Goal: Transaction & Acquisition: Purchase product/service

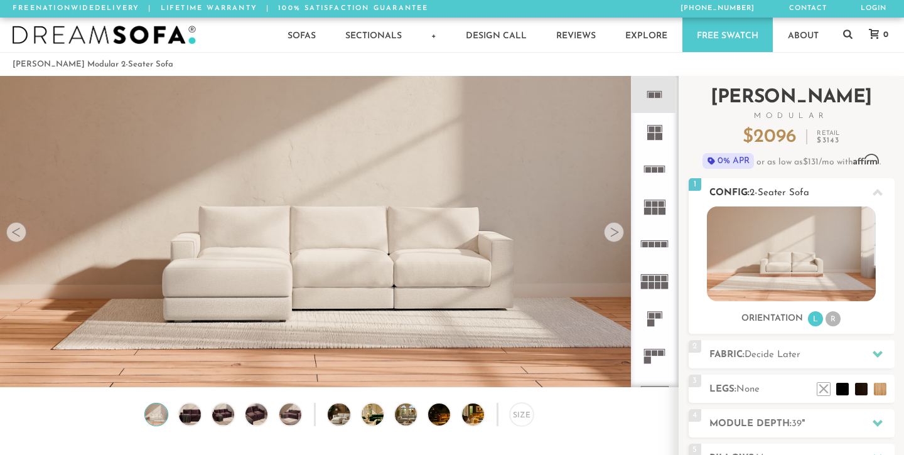
click at [794, 262] on img at bounding box center [791, 254] width 169 height 95
click at [657, 315] on rect at bounding box center [659, 316] width 6 height 6
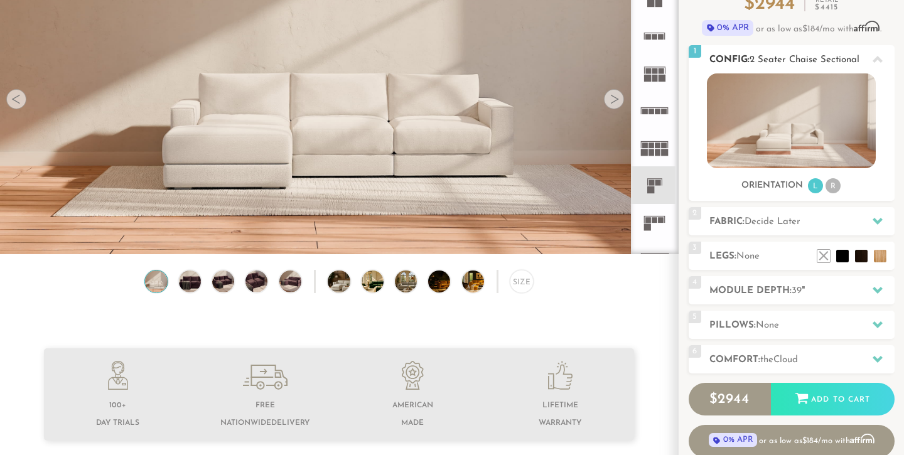
scroll to position [102, 0]
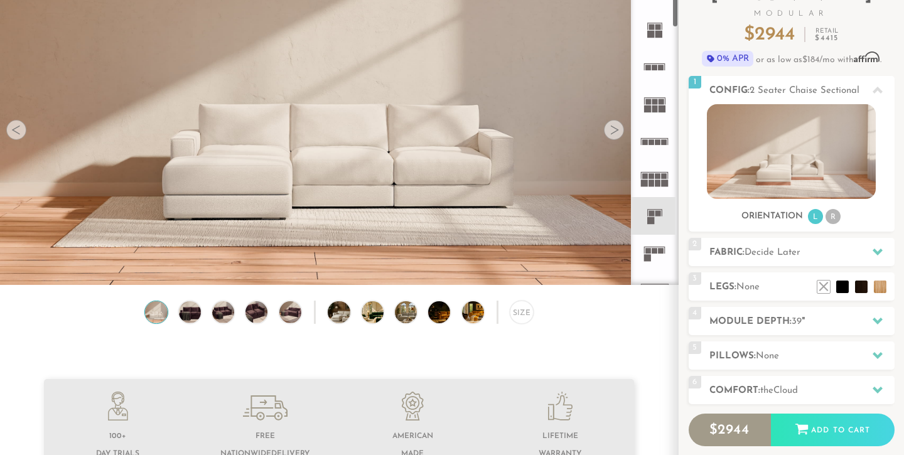
click at [610, 124] on div at bounding box center [614, 130] width 20 height 20
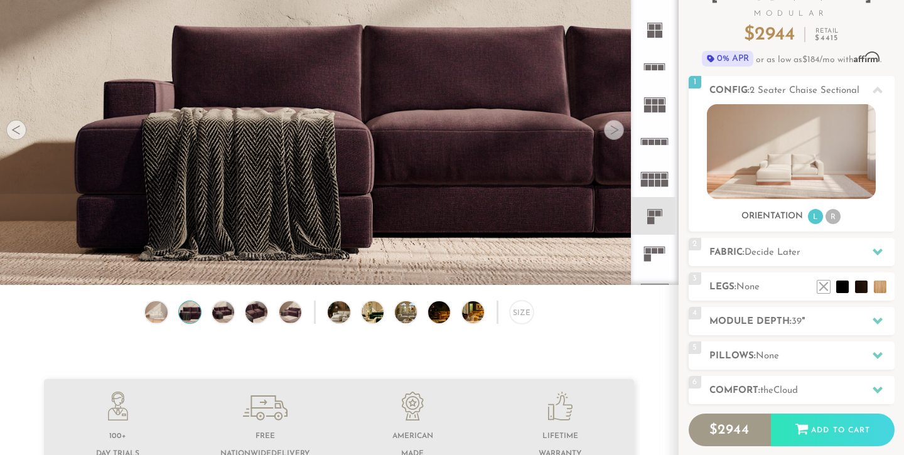
click at [610, 124] on div at bounding box center [614, 130] width 20 height 20
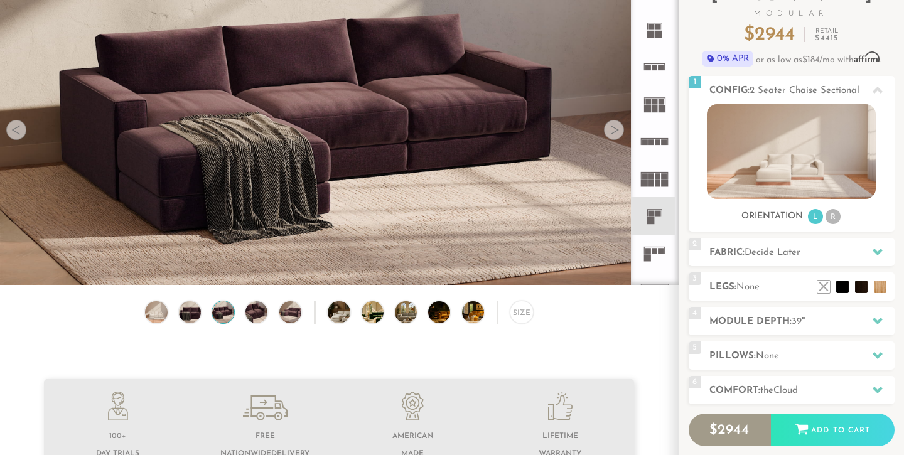
click at [610, 124] on div at bounding box center [614, 130] width 20 height 20
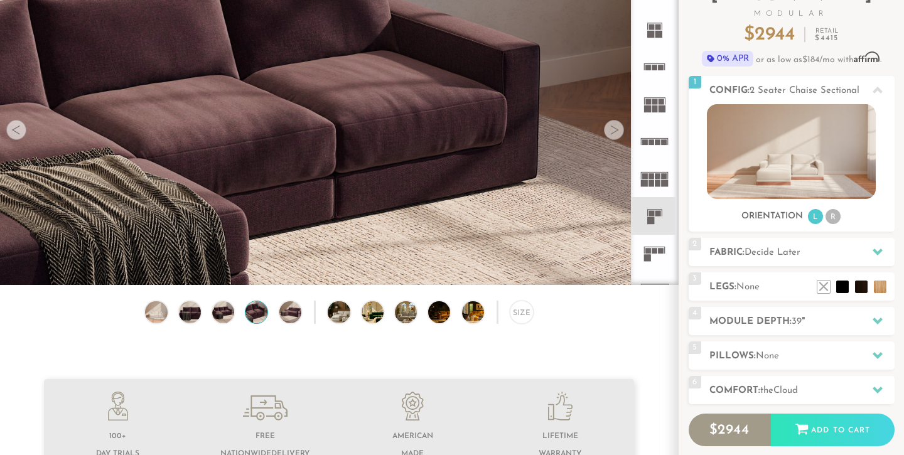
click at [610, 124] on div at bounding box center [614, 130] width 20 height 20
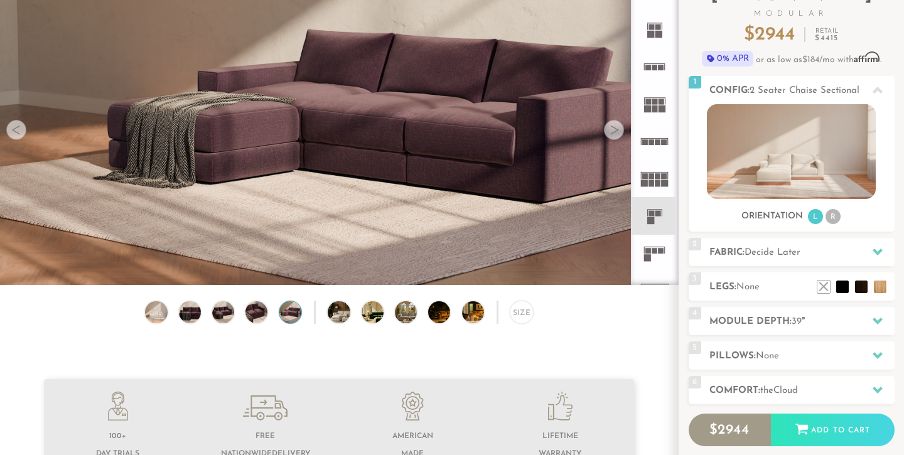
click at [610, 124] on div at bounding box center [614, 130] width 20 height 20
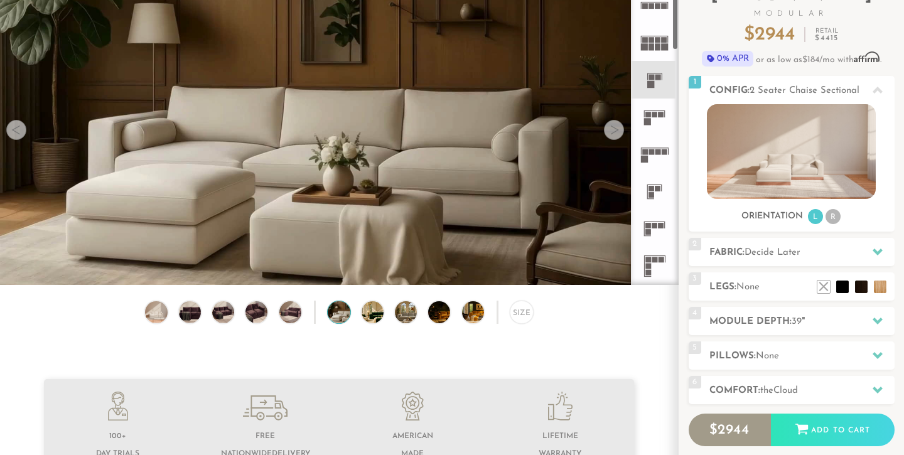
scroll to position [154, 0]
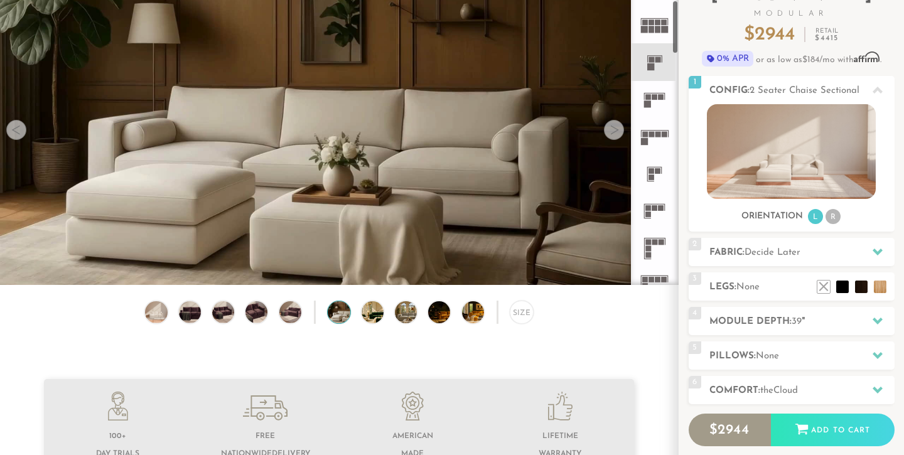
click at [656, 172] on rect at bounding box center [659, 171] width 6 height 6
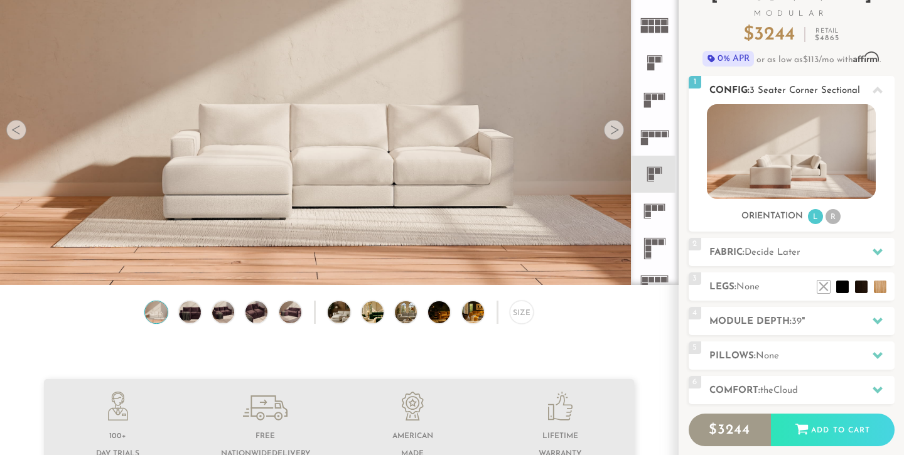
click at [819, 163] on img at bounding box center [791, 151] width 169 height 95
click at [615, 134] on div at bounding box center [614, 130] width 20 height 20
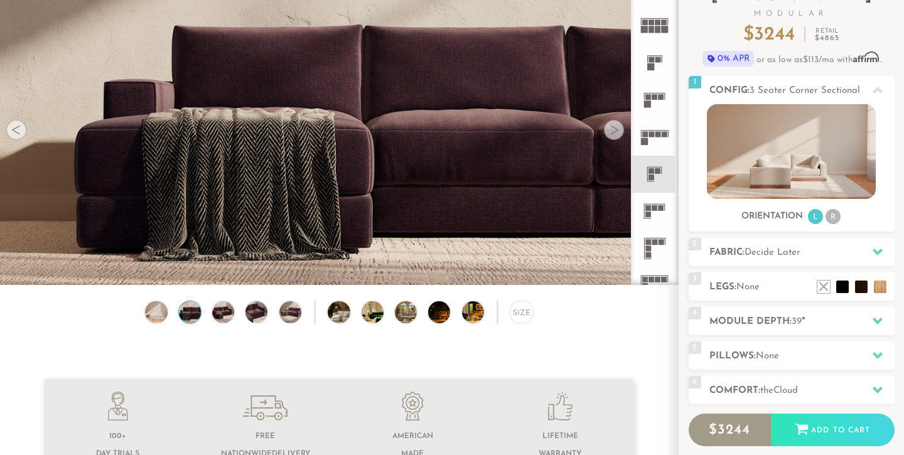
click at [615, 134] on div at bounding box center [614, 130] width 20 height 20
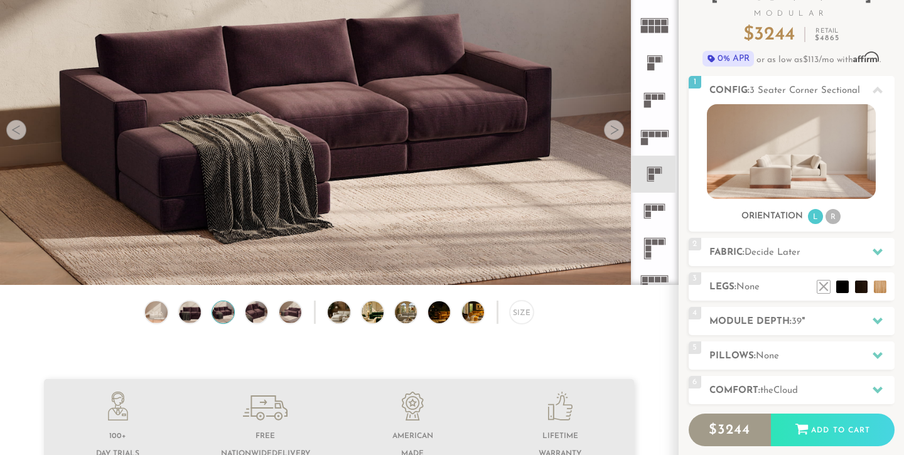
click at [615, 134] on div at bounding box center [614, 130] width 20 height 20
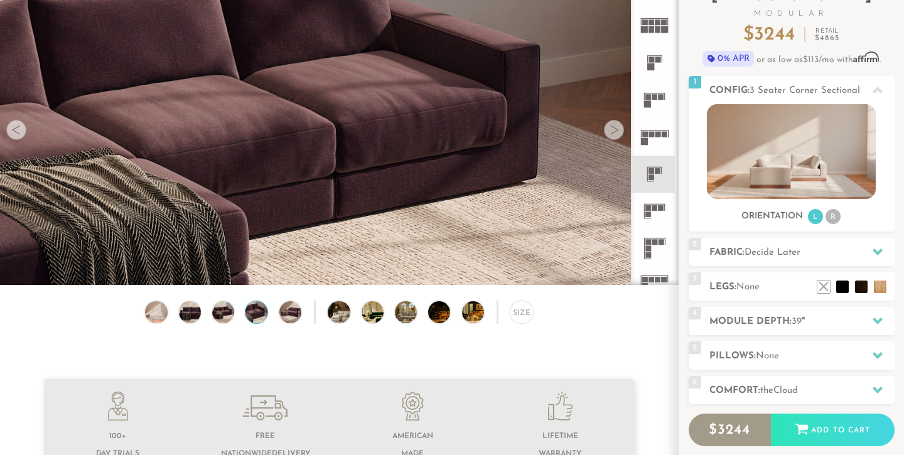
click at [615, 134] on div at bounding box center [614, 130] width 20 height 20
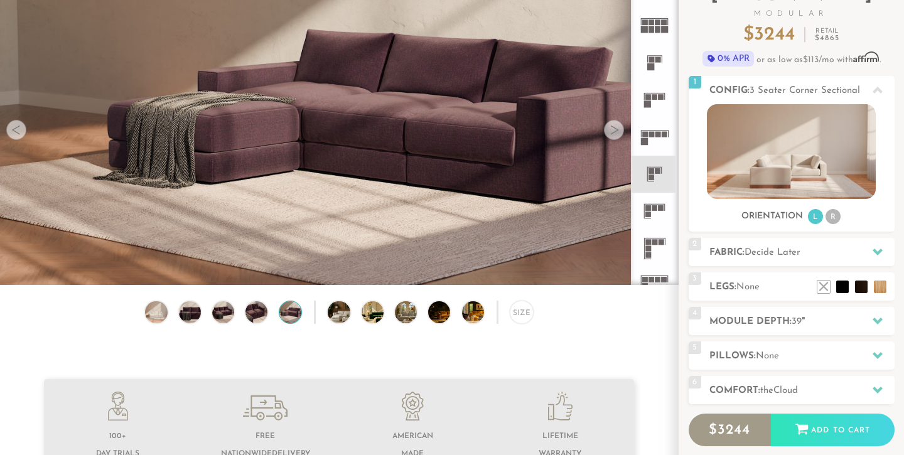
click at [615, 134] on div at bounding box center [614, 130] width 20 height 20
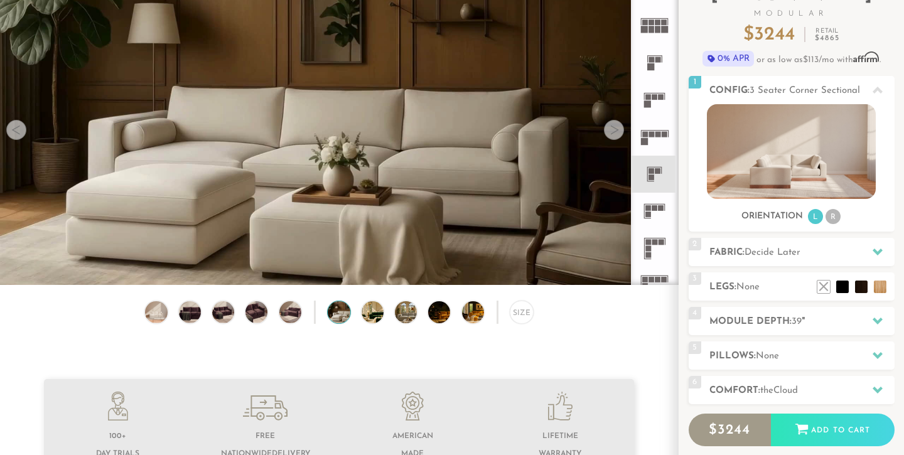
click at [615, 134] on div at bounding box center [614, 130] width 20 height 20
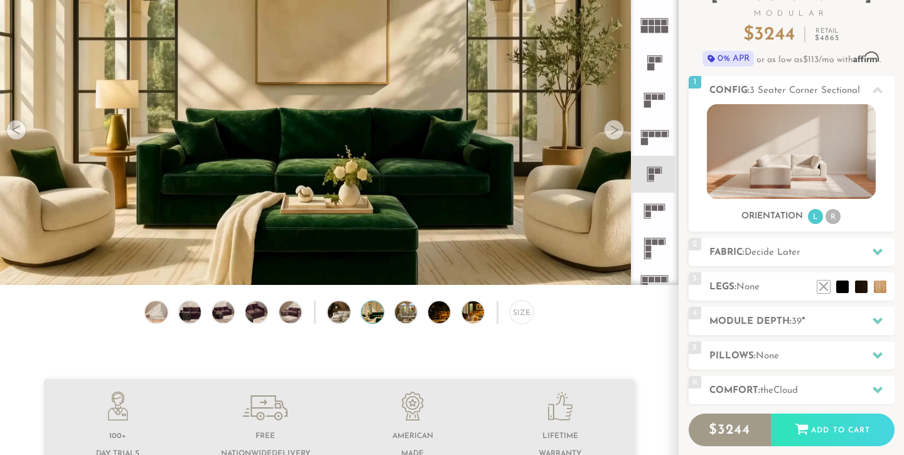
click at [615, 134] on div at bounding box center [614, 130] width 20 height 20
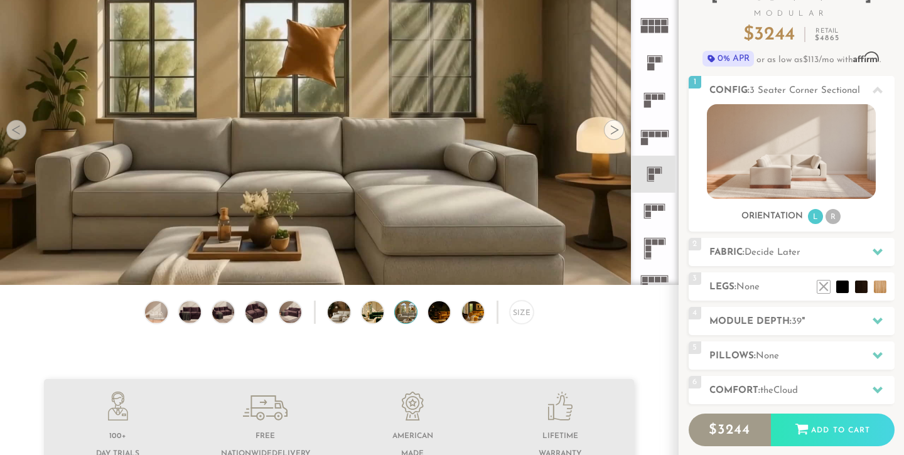
click at [615, 134] on div at bounding box center [614, 130] width 20 height 20
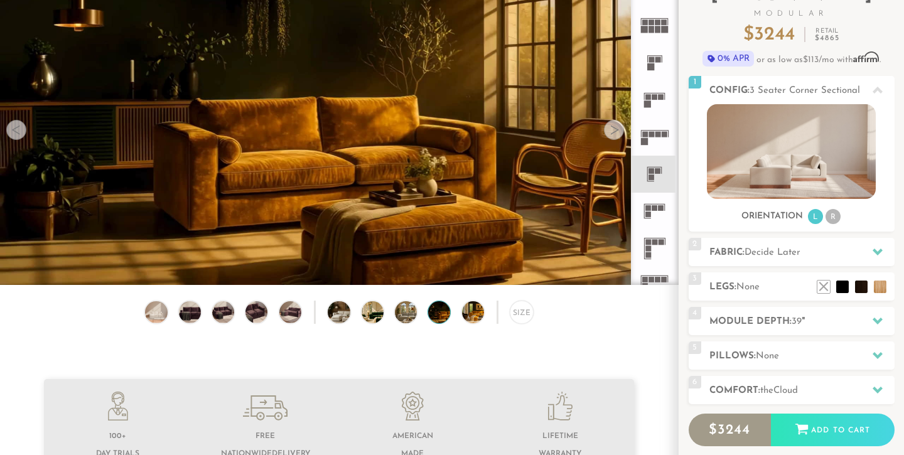
click at [615, 134] on div at bounding box center [614, 130] width 20 height 20
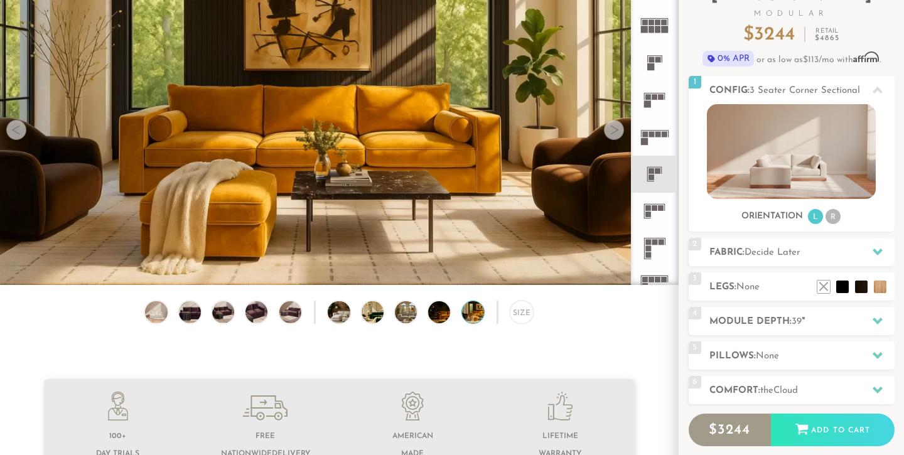
click at [615, 134] on div at bounding box center [614, 130] width 20 height 20
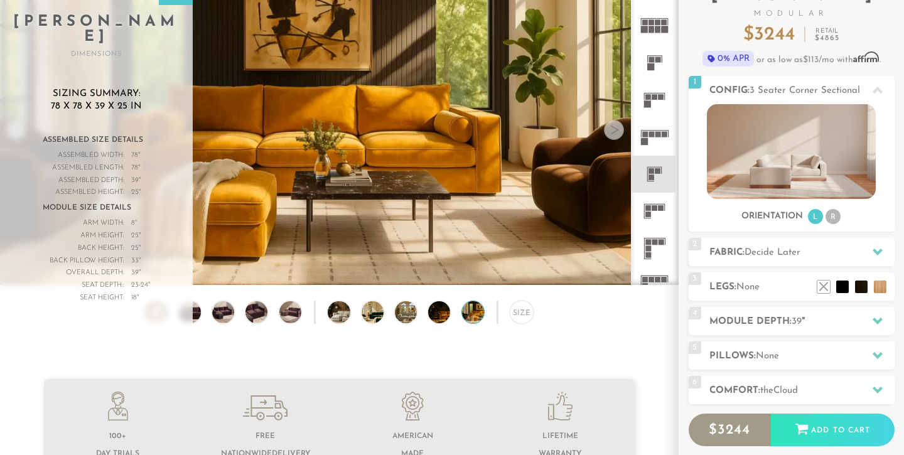
click at [615, 134] on div at bounding box center [614, 130] width 20 height 20
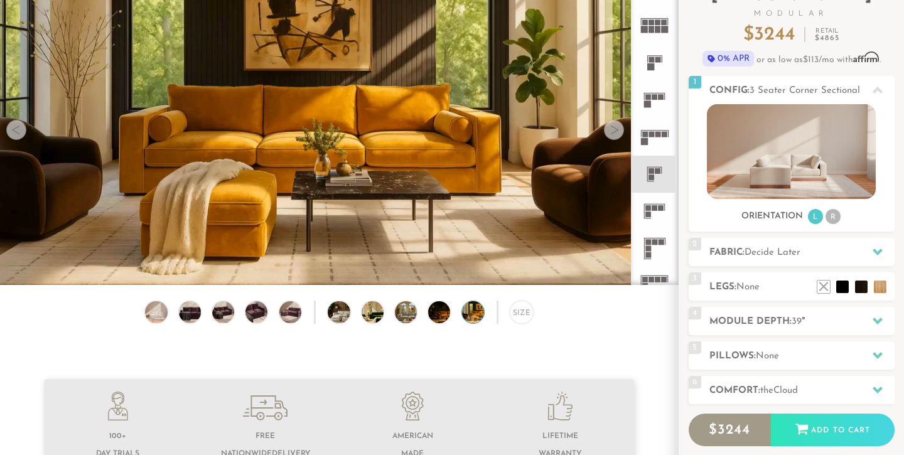
click at [16, 127] on div at bounding box center [16, 130] width 20 height 20
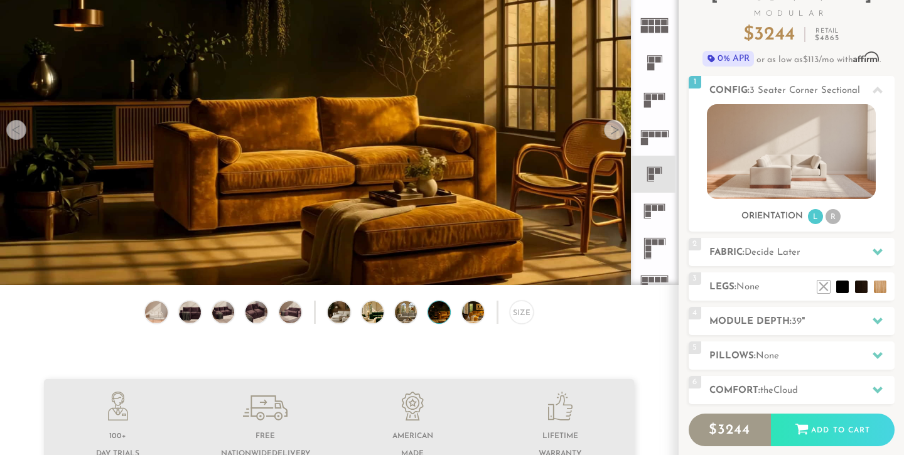
click at [16, 127] on div at bounding box center [16, 130] width 20 height 20
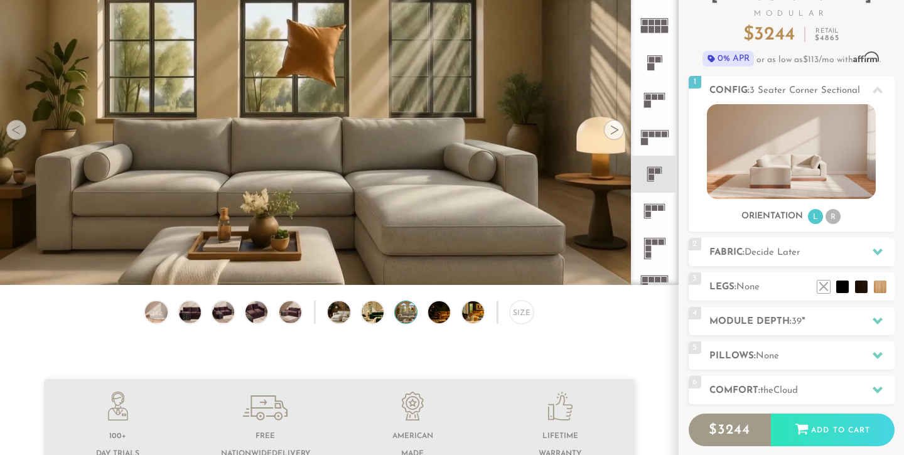
click at [613, 129] on div at bounding box center [614, 130] width 20 height 20
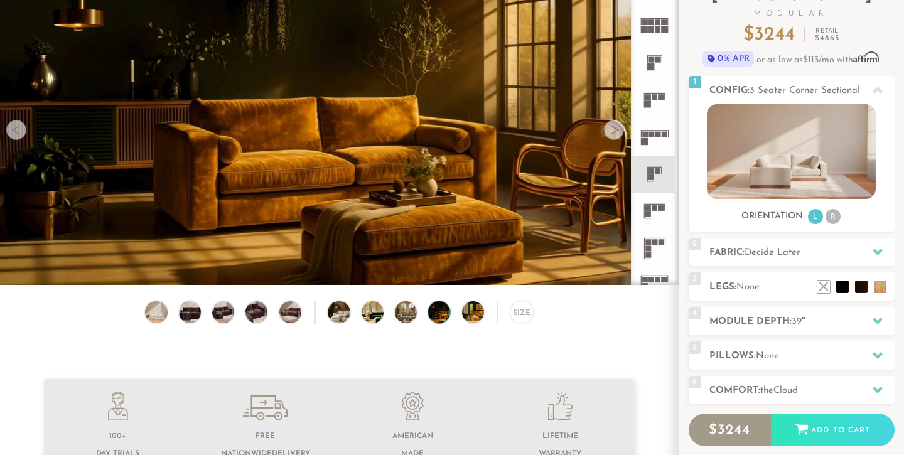
click at [613, 129] on div at bounding box center [614, 130] width 20 height 20
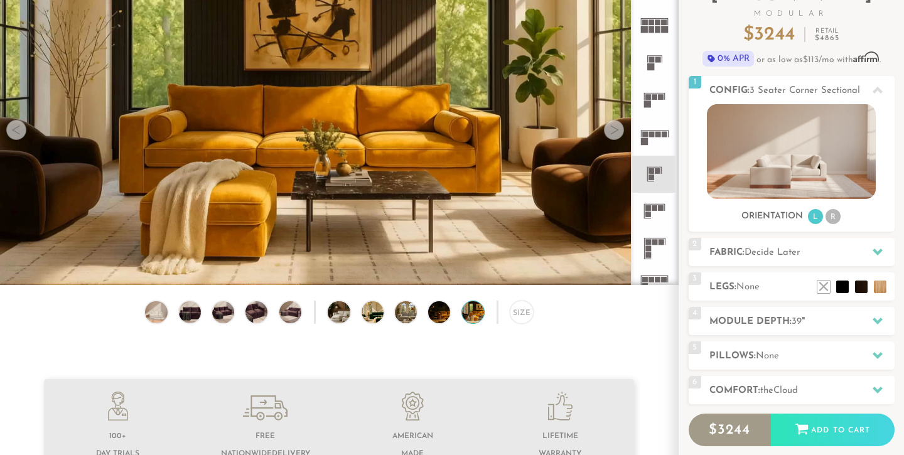
click at [613, 129] on div at bounding box center [614, 130] width 20 height 20
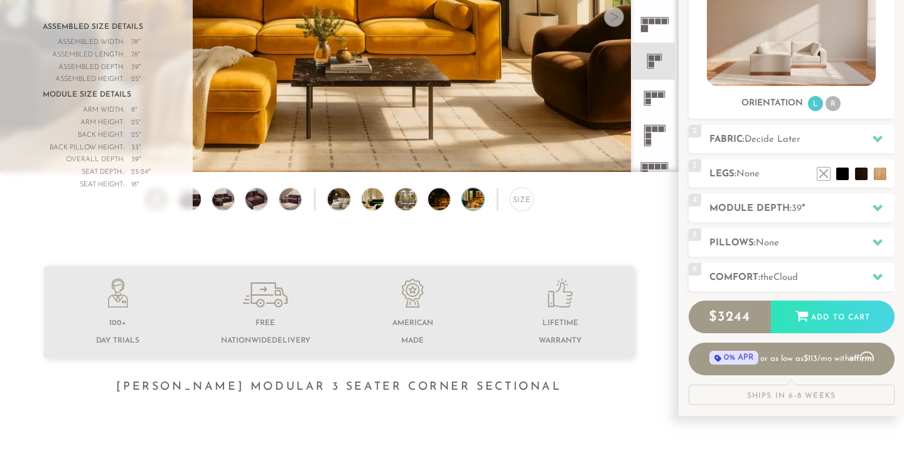
scroll to position [217, 0]
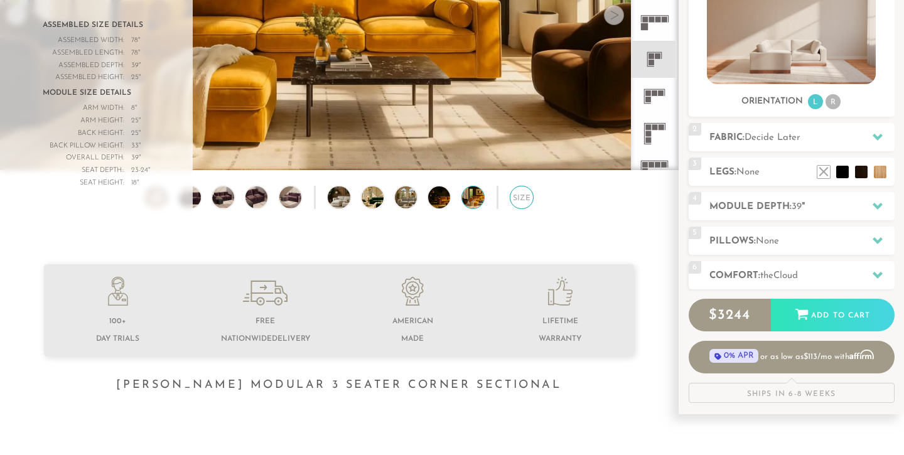
click at [529, 197] on div "Size" at bounding box center [521, 197] width 23 height 23
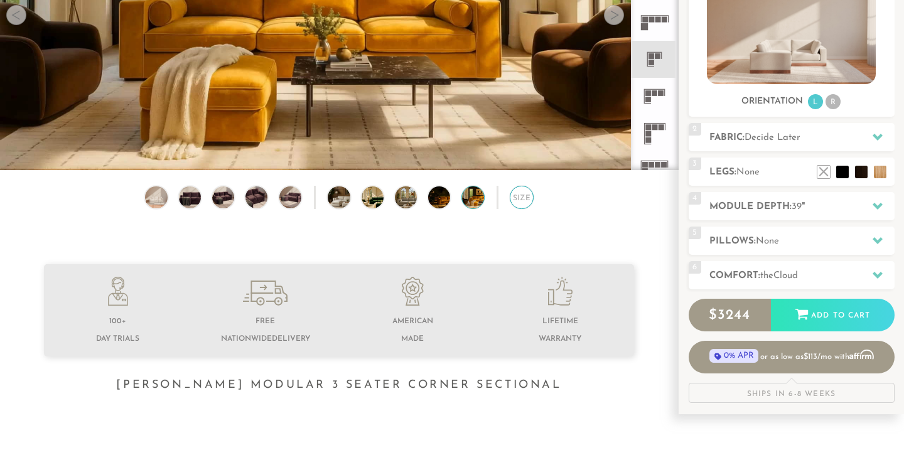
click at [527, 199] on div "Size" at bounding box center [521, 197] width 23 height 23
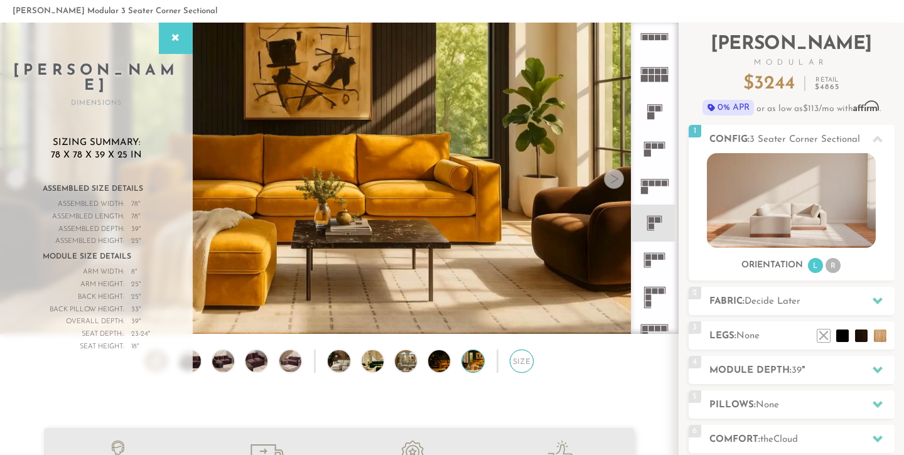
scroll to position [15, 0]
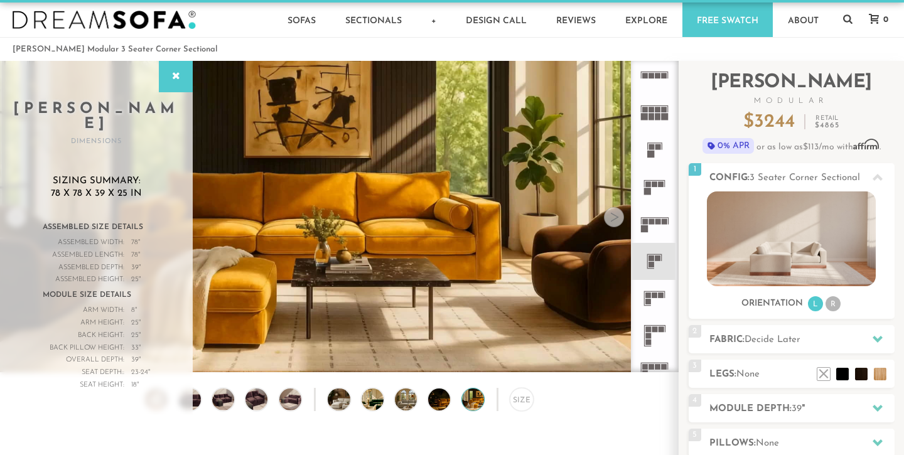
click at [610, 219] on div at bounding box center [614, 217] width 20 height 20
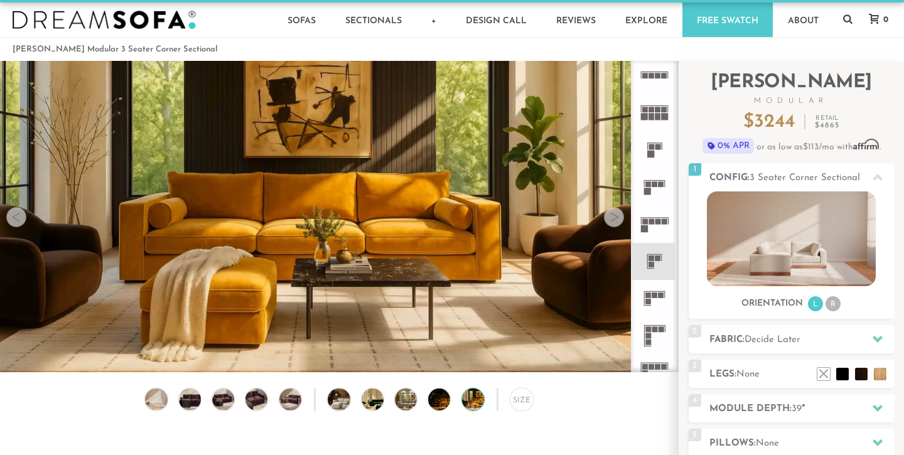
click at [610, 219] on div at bounding box center [614, 217] width 20 height 20
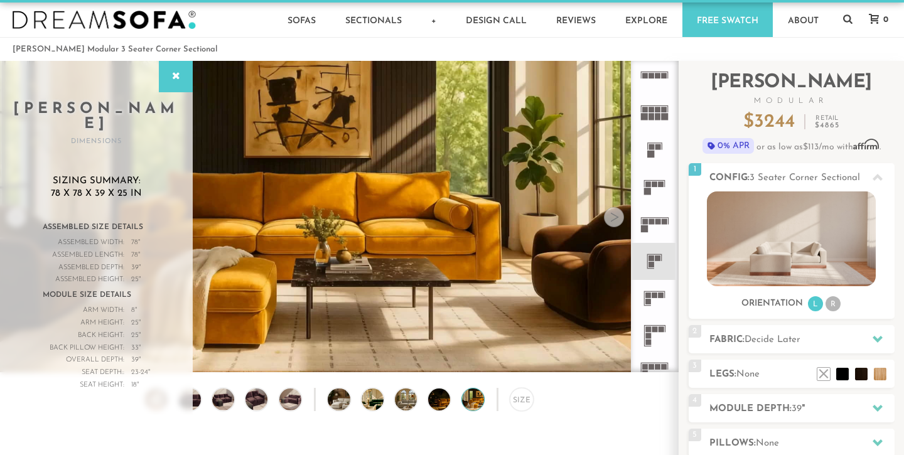
click at [610, 219] on div at bounding box center [614, 217] width 20 height 20
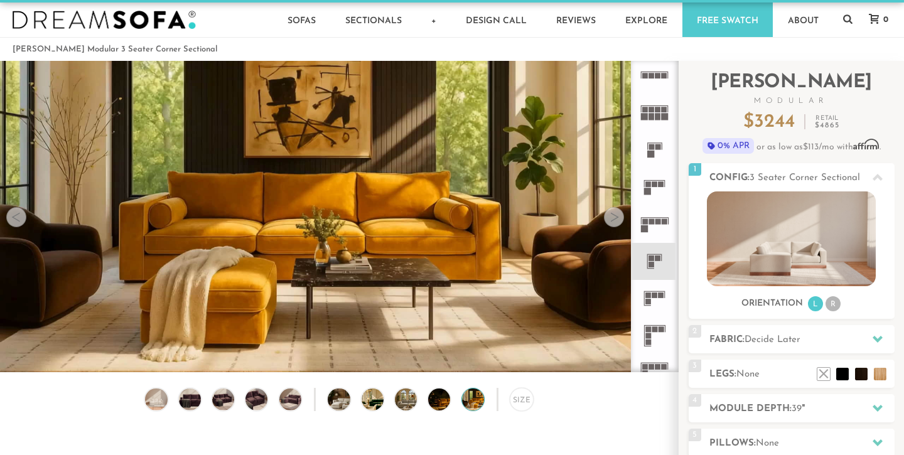
click at [610, 219] on div at bounding box center [614, 217] width 20 height 20
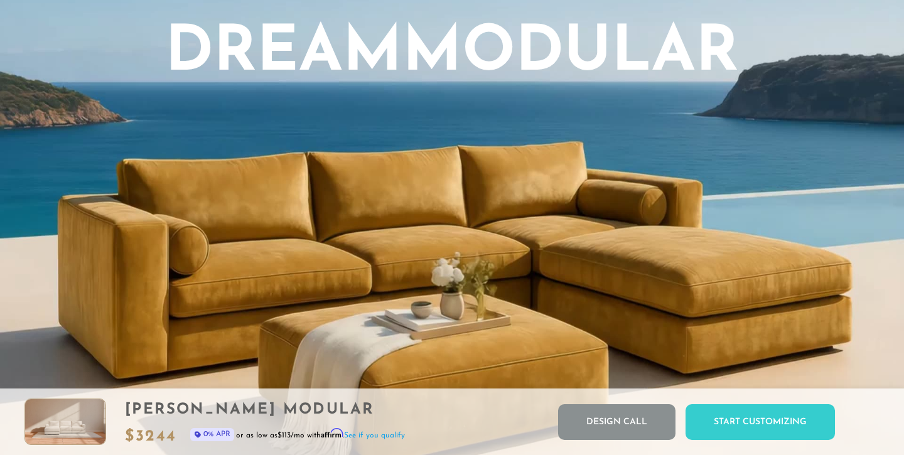
scroll to position [1033, 0]
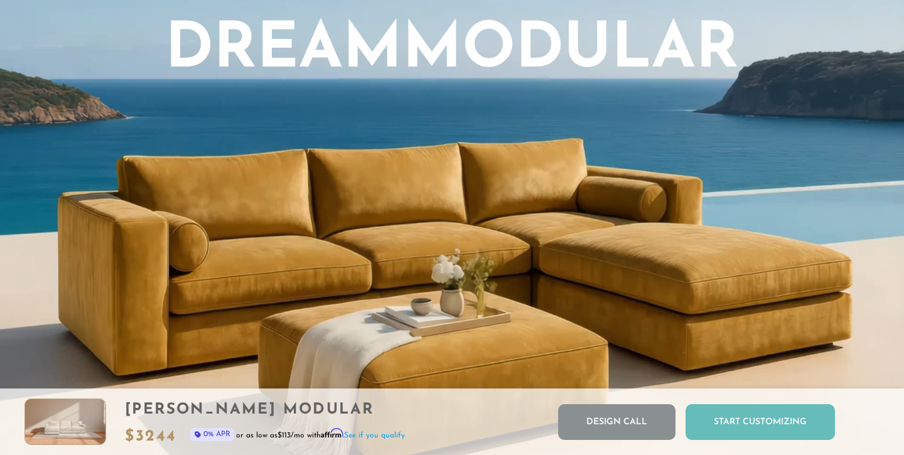
click at [746, 411] on div "Start Customizing" at bounding box center [760, 422] width 149 height 36
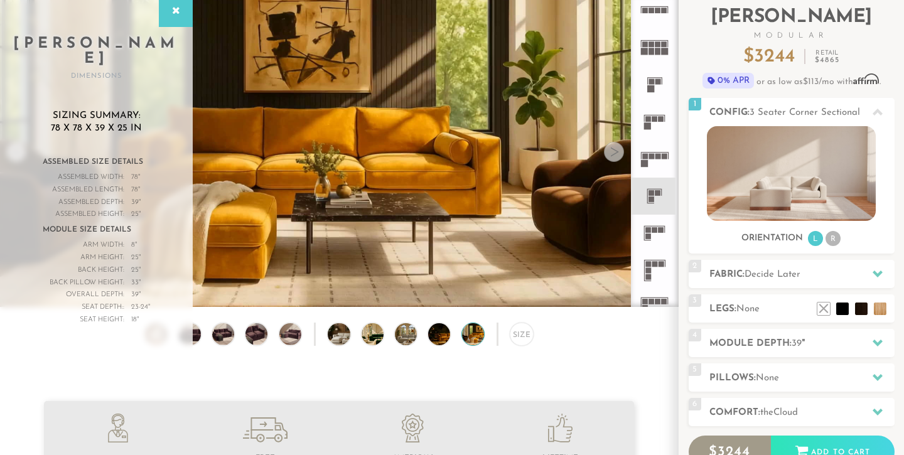
scroll to position [0, 0]
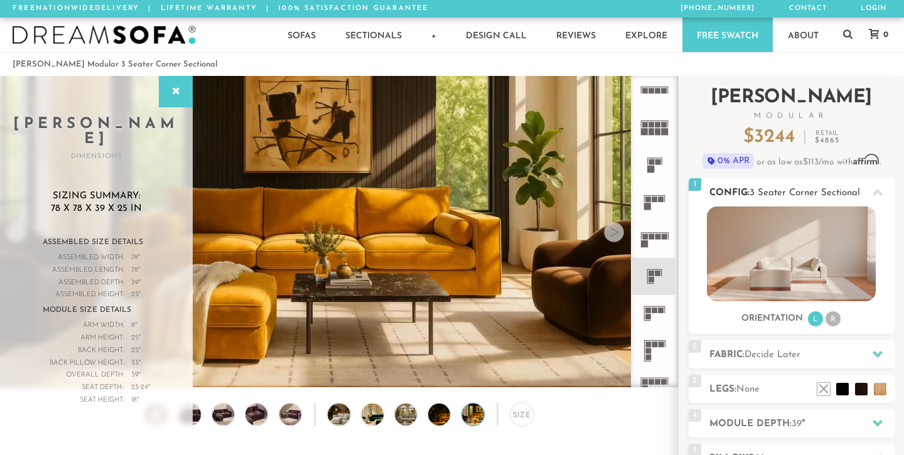
click at [831, 226] on img at bounding box center [791, 254] width 169 height 95
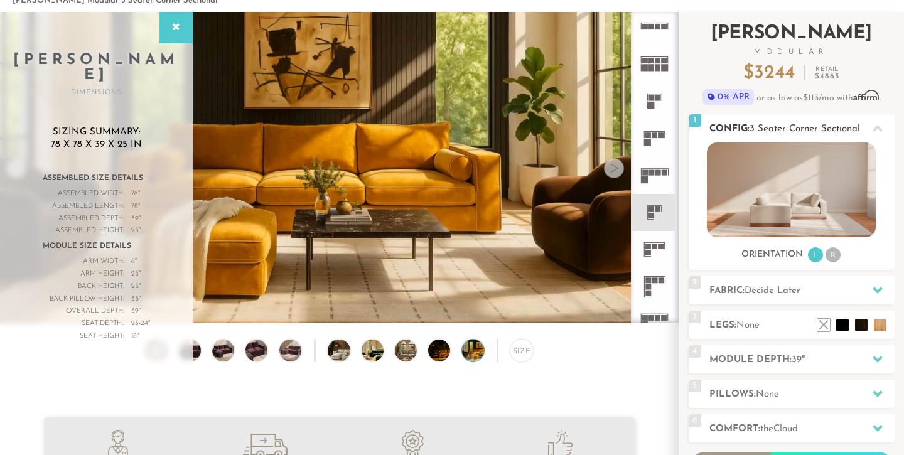
scroll to position [80, 0]
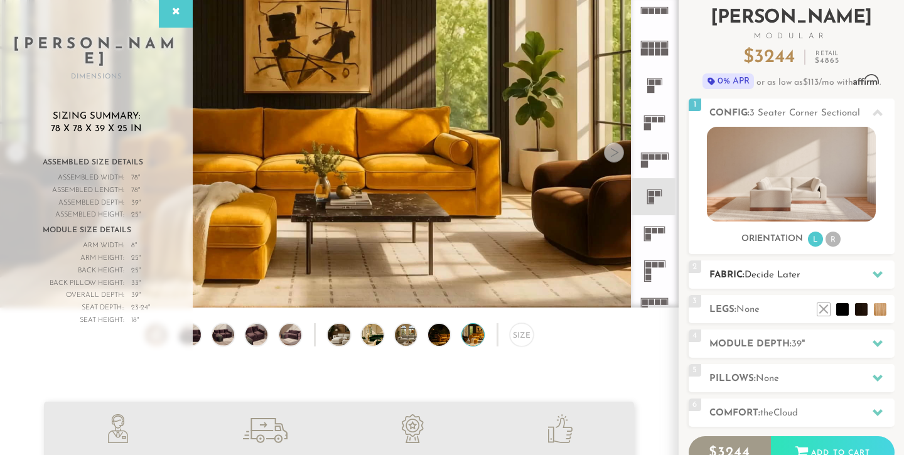
click at [834, 277] on h2 "Fabric: Decide Later" at bounding box center [802, 275] width 185 height 14
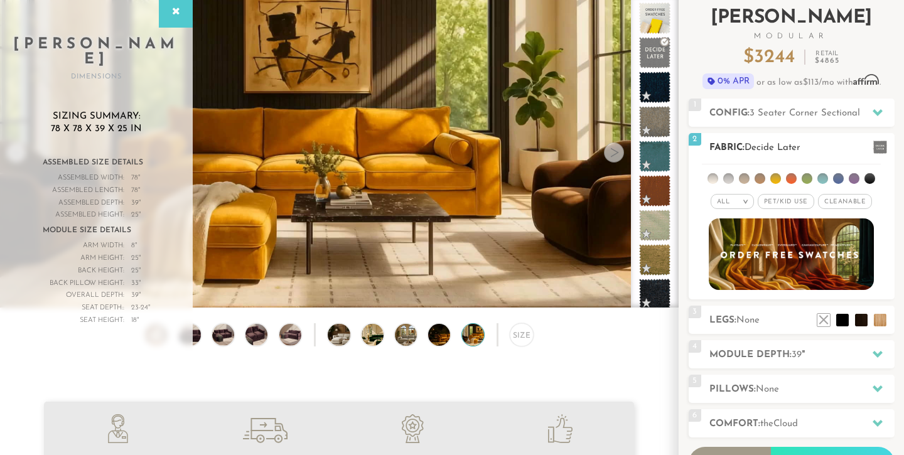
click at [848, 200] on span "Cleanable x" at bounding box center [845, 201] width 54 height 15
click at [712, 177] on li at bounding box center [713, 178] width 11 height 11
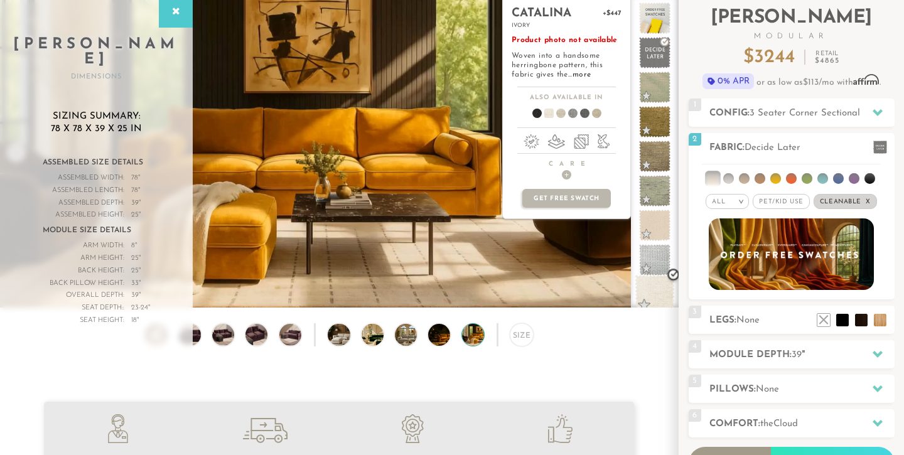
click at [651, 296] on span at bounding box center [655, 295] width 40 height 40
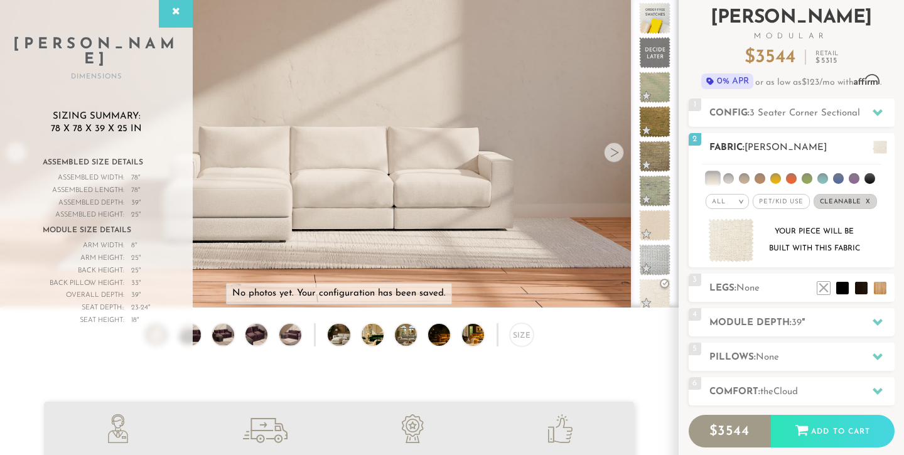
scroll to position [96, 0]
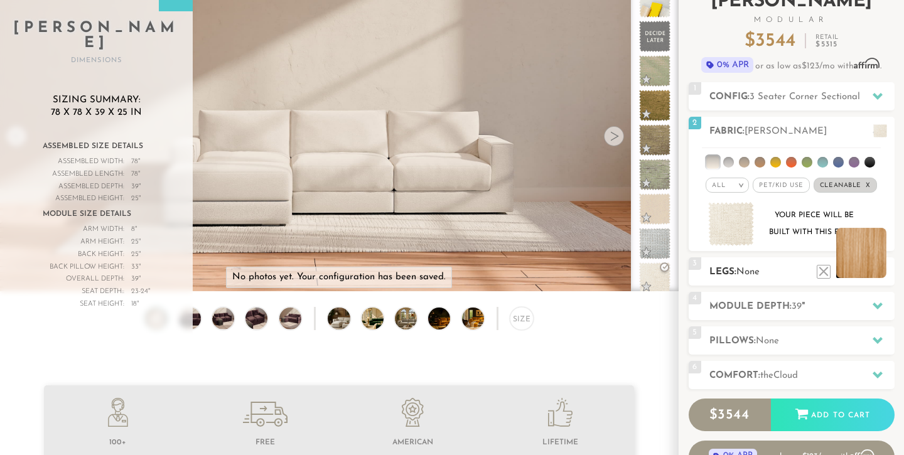
click at [880, 273] on li at bounding box center [861, 253] width 50 height 50
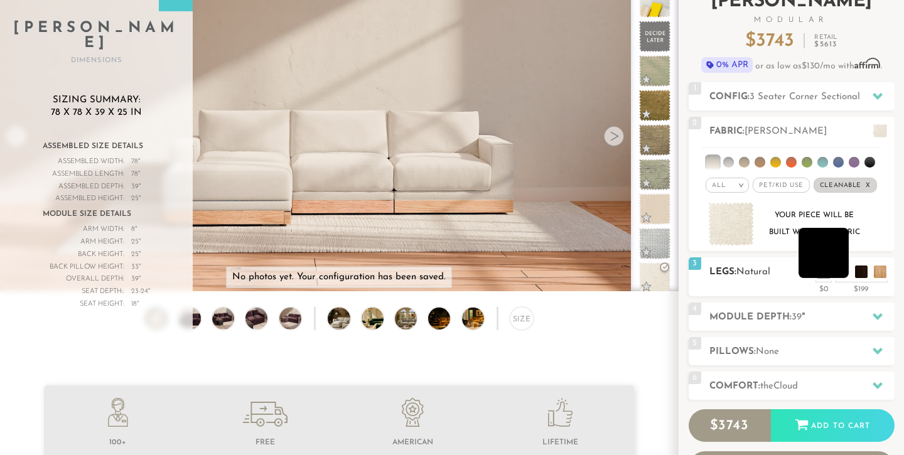
click at [842, 274] on li at bounding box center [824, 253] width 50 height 50
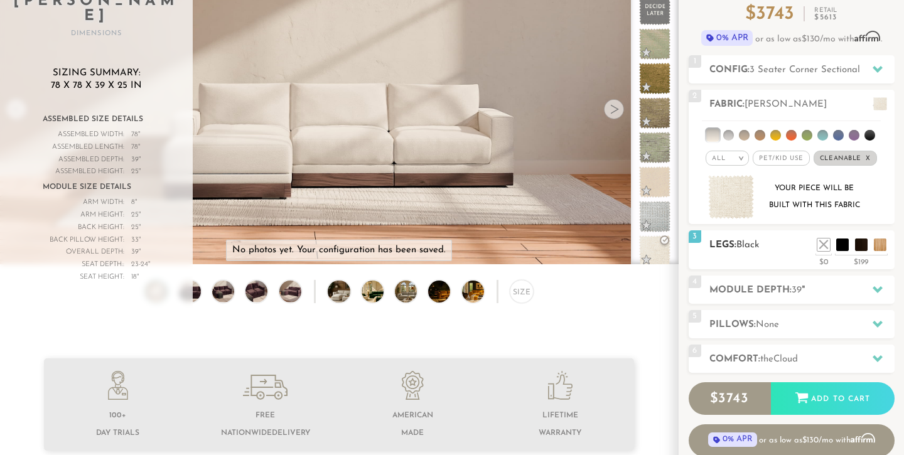
scroll to position [127, 0]
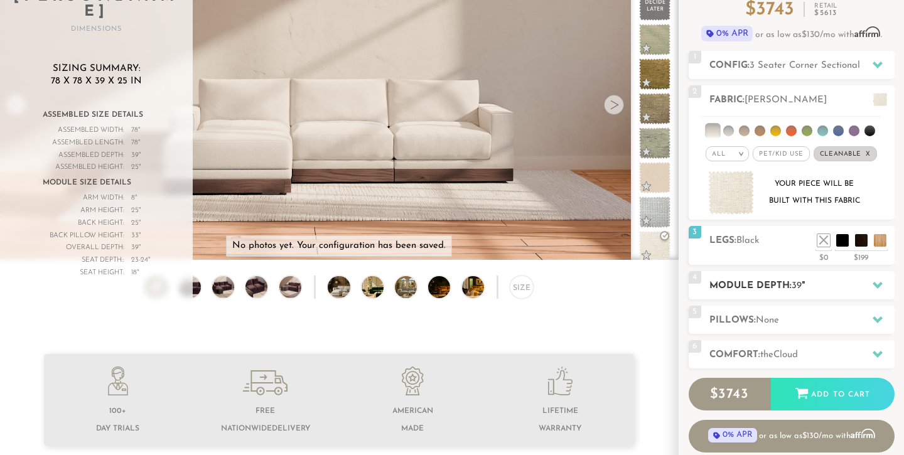
click at [871, 283] on div at bounding box center [878, 286] width 26 height 26
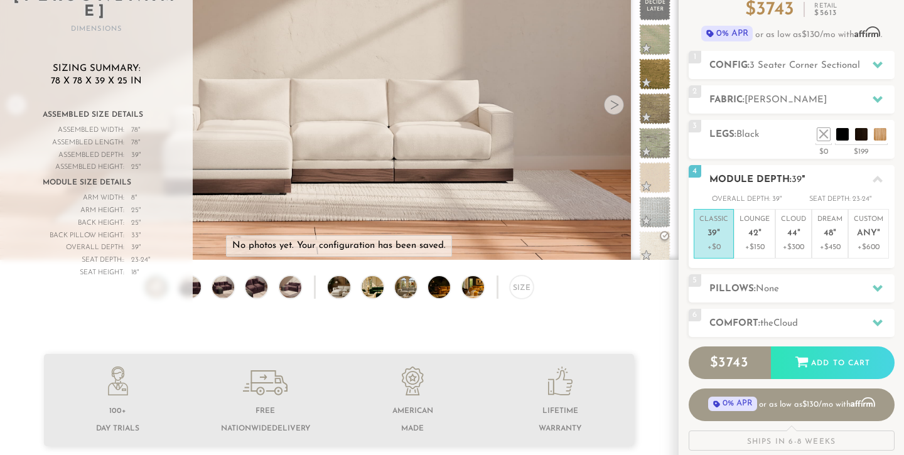
click at [718, 229] on em """ at bounding box center [718, 234] width 3 height 11
click at [809, 315] on div "6 Comfort: the Cloud soft" at bounding box center [792, 323] width 206 height 28
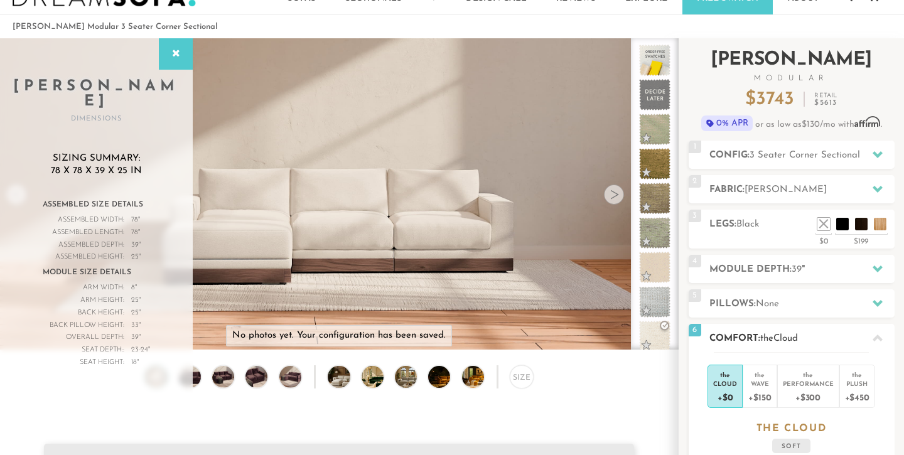
scroll to position [0, 0]
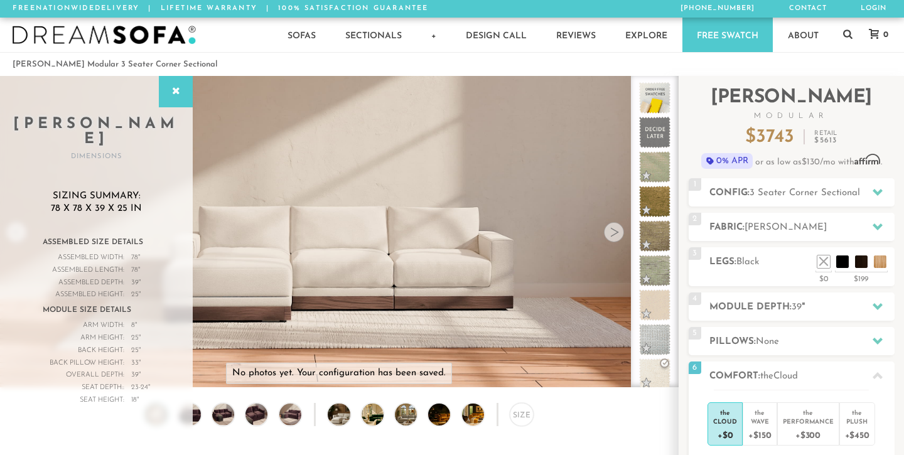
click at [613, 232] on div at bounding box center [614, 232] width 20 height 20
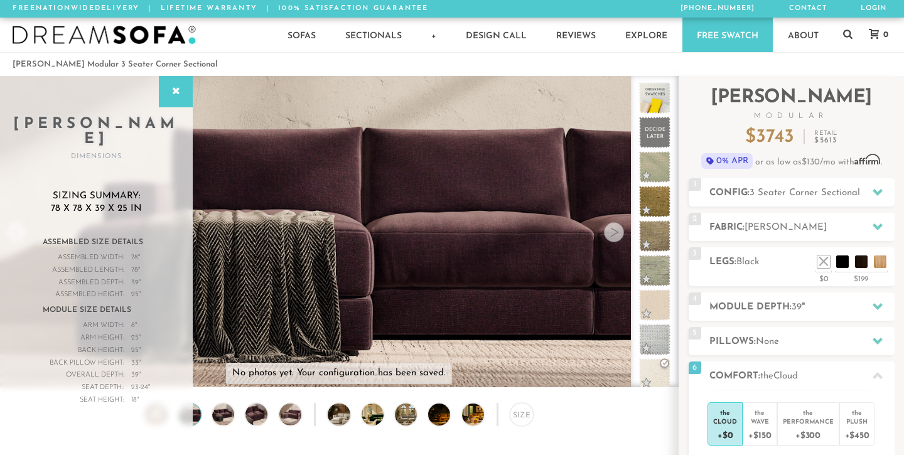
click at [613, 232] on div at bounding box center [614, 232] width 20 height 20
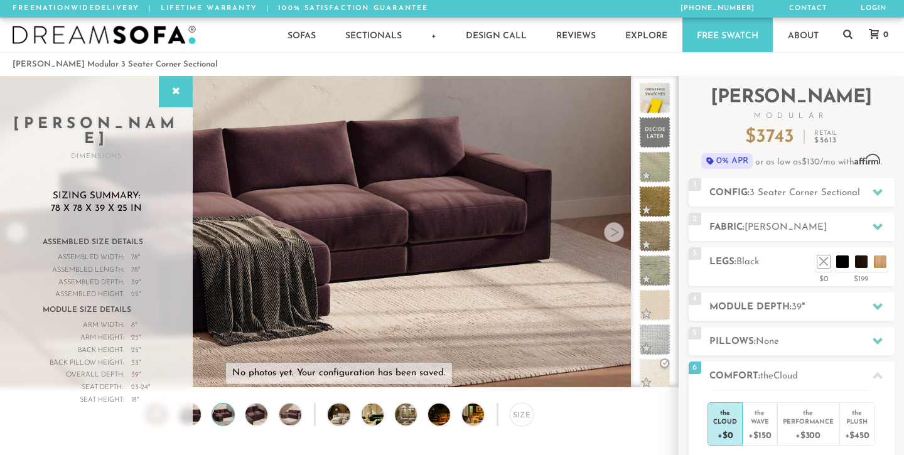
click at [613, 232] on div at bounding box center [614, 232] width 20 height 20
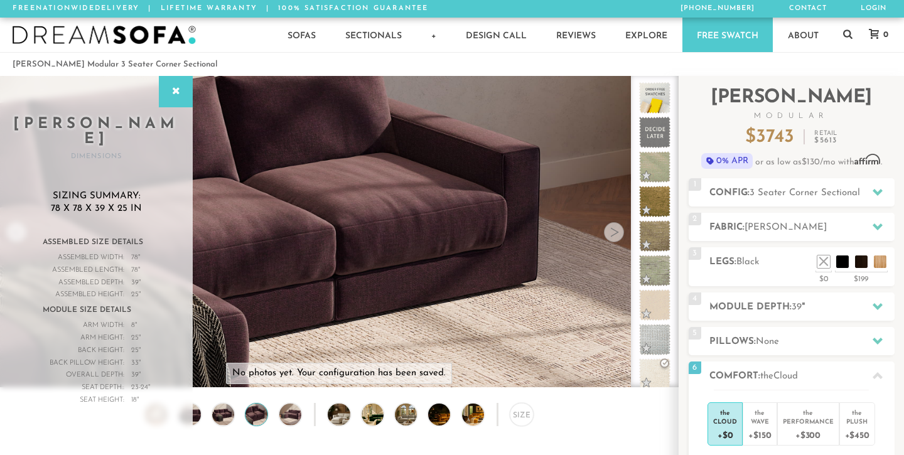
click at [613, 232] on div at bounding box center [614, 232] width 20 height 20
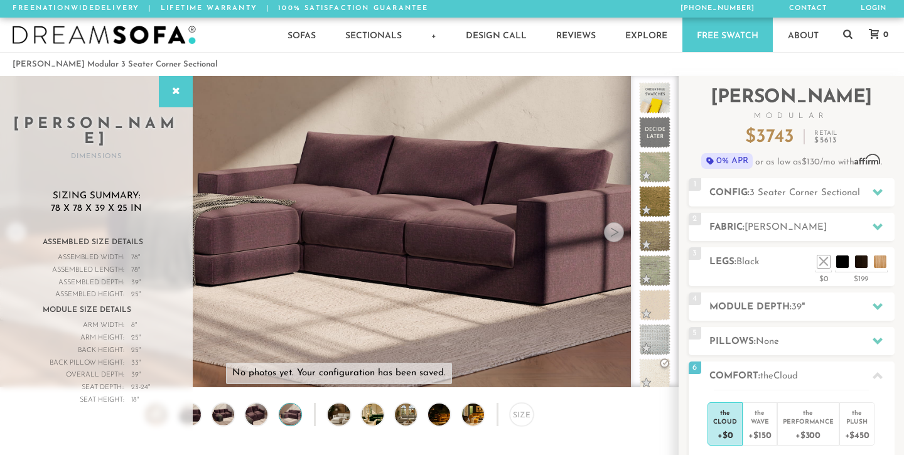
click at [613, 232] on div at bounding box center [614, 232] width 20 height 20
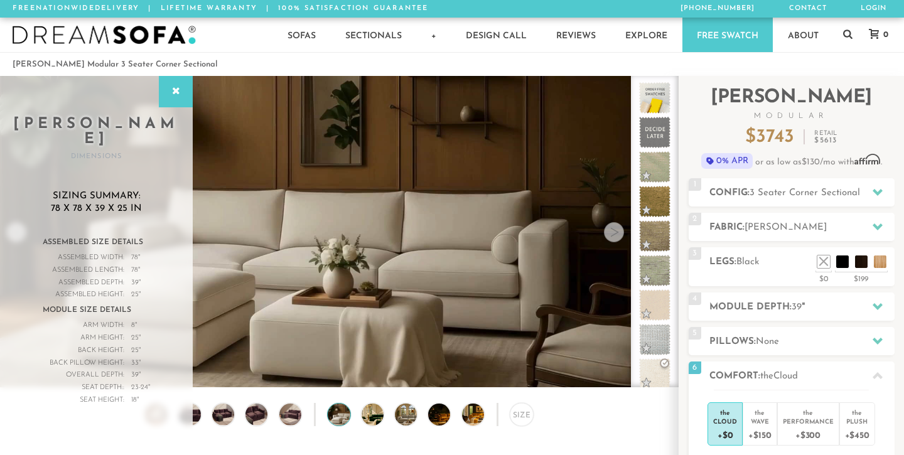
click at [613, 232] on div at bounding box center [614, 232] width 20 height 20
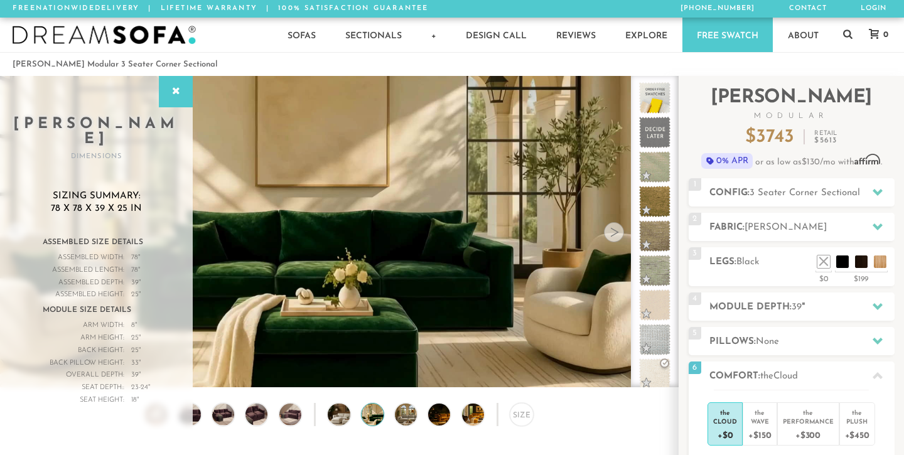
click at [613, 232] on div at bounding box center [614, 232] width 20 height 20
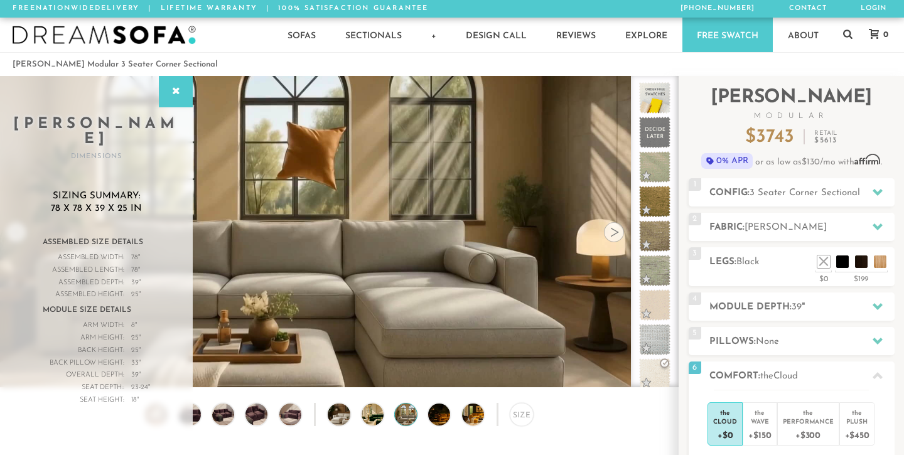
click at [613, 232] on div at bounding box center [614, 232] width 20 height 20
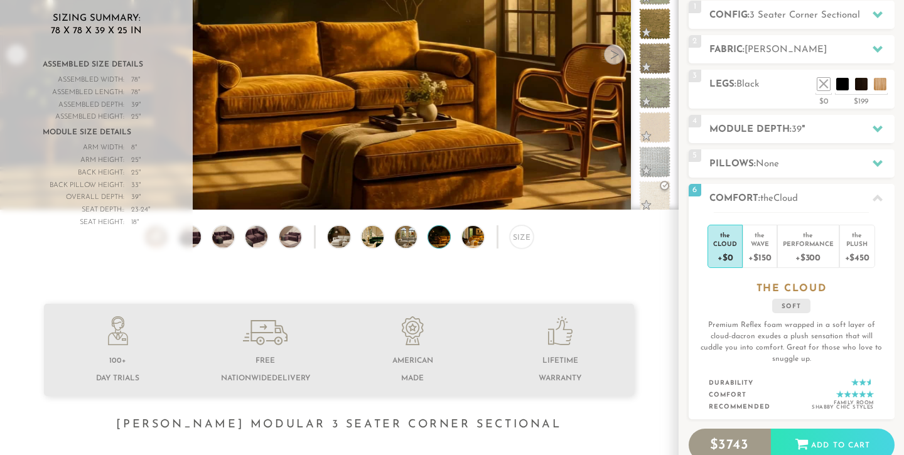
scroll to position [178, 0]
